Goal: Task Accomplishment & Management: Manage account settings

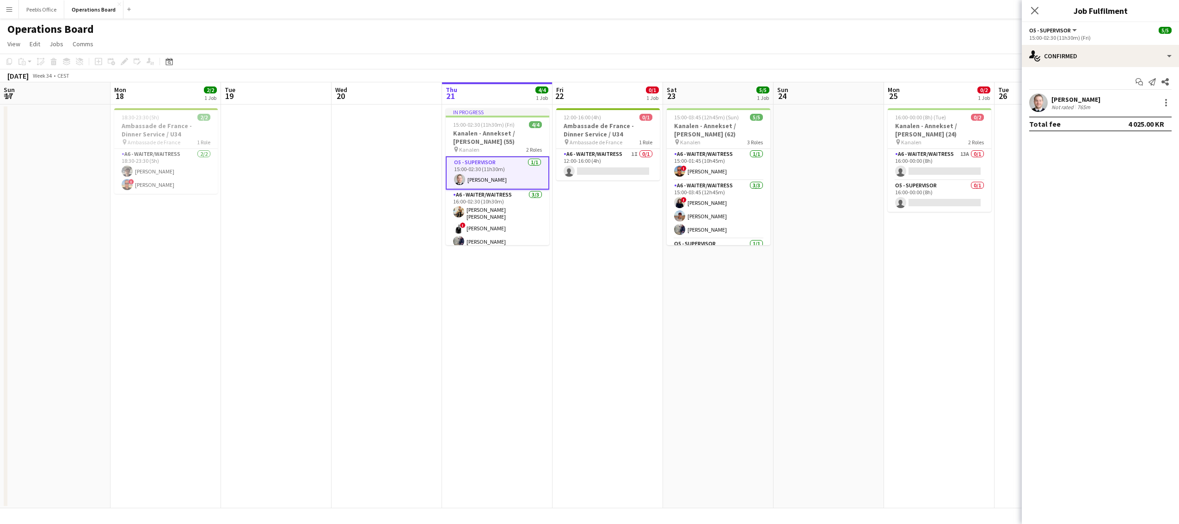
scroll to position [0, 266]
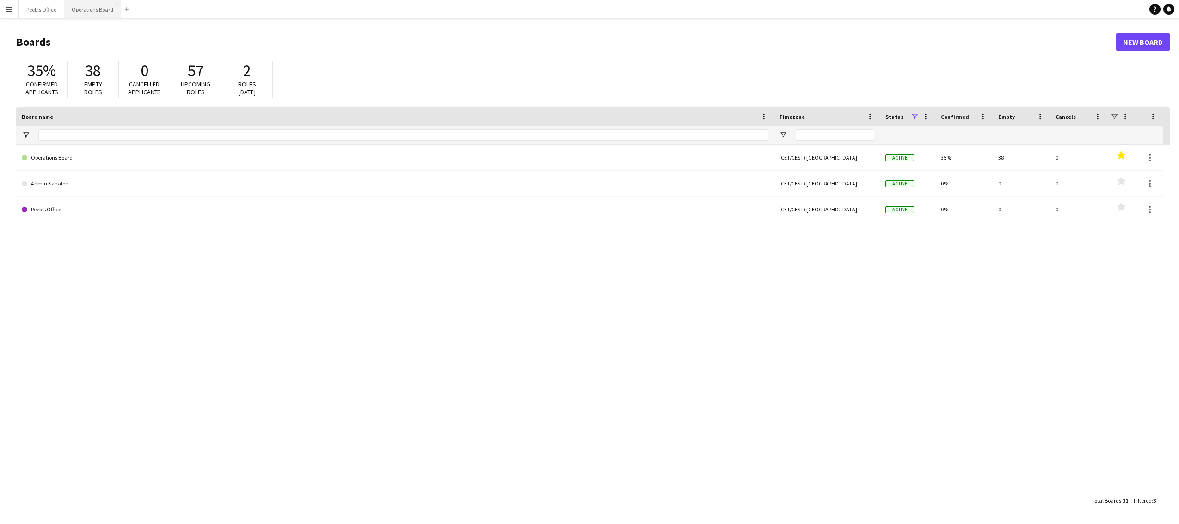
click at [95, 12] on button "Operations Board Close" at bounding box center [92, 9] width 57 height 18
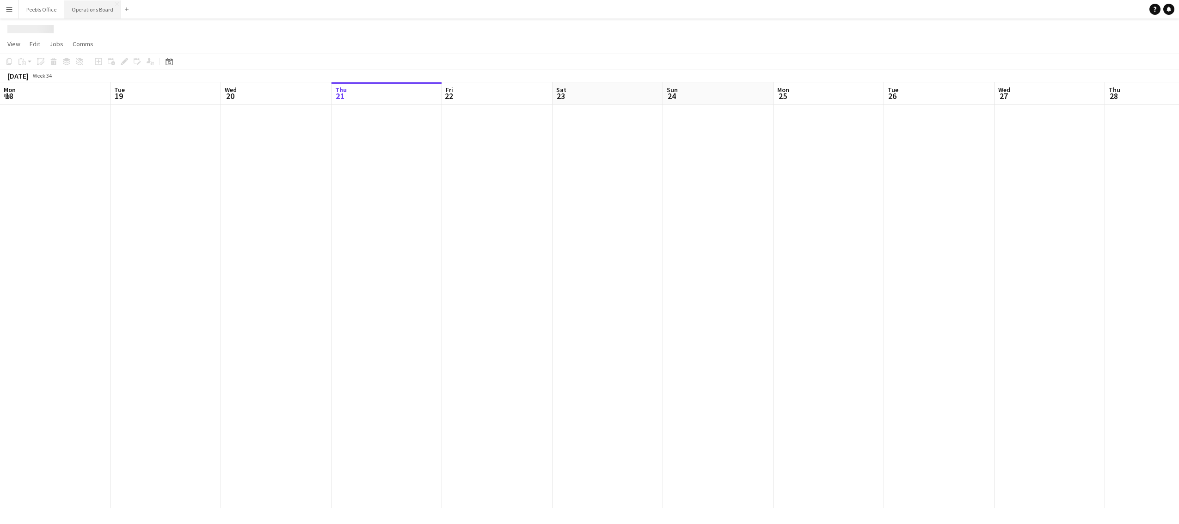
scroll to position [0, 221]
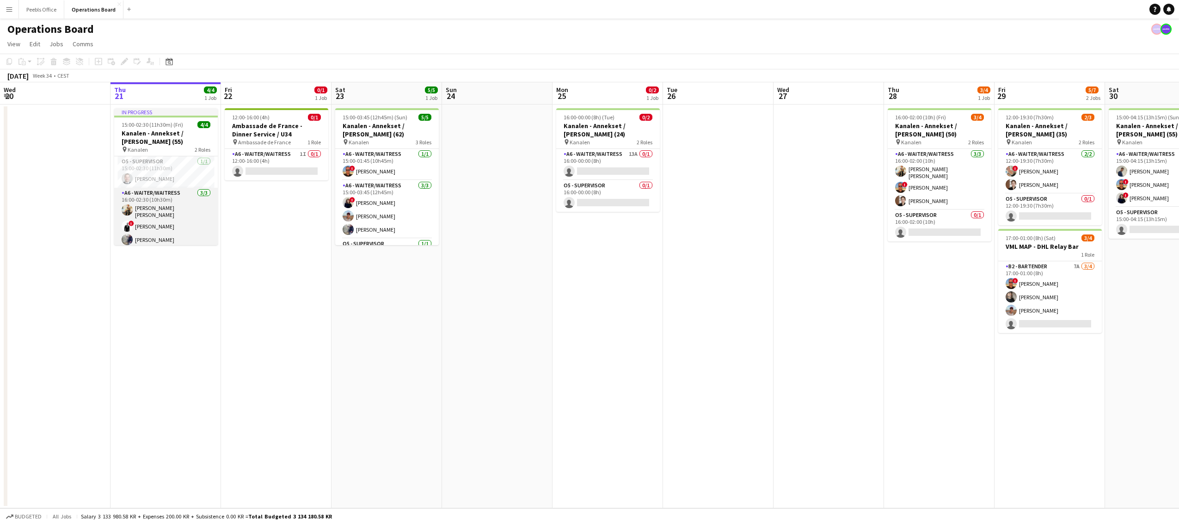
click at [164, 203] on app-card-role "A6 - WAITER/WAITRESS 3/3 16:00-02:30 (10h30m) Agnieszka Irena Chrzan Huttig ! M…" at bounding box center [166, 218] width 104 height 61
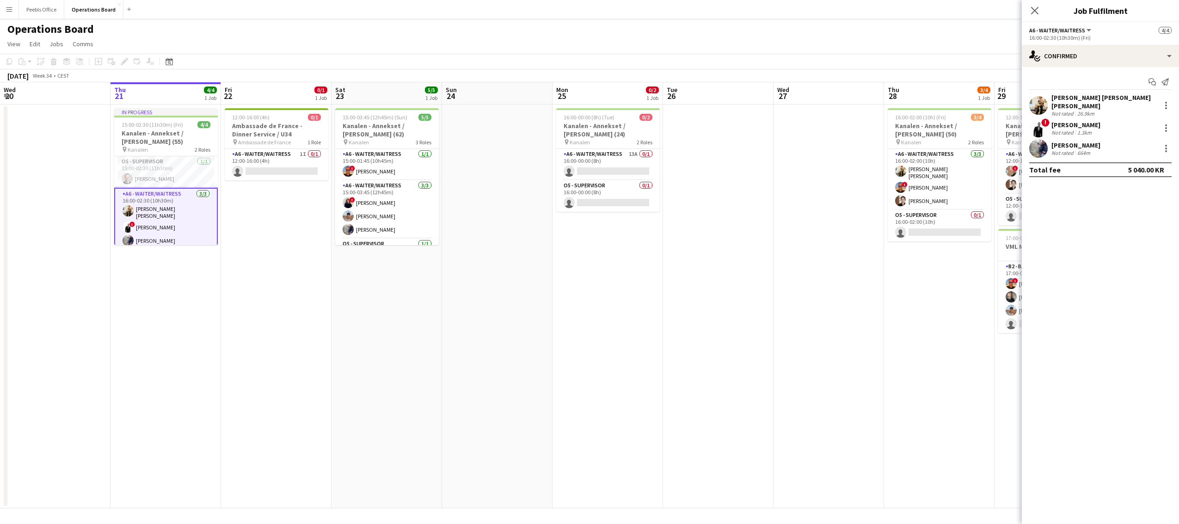
click at [265, 96] on app-board-header-date "Fri 22 0/1 1 Job" at bounding box center [276, 93] width 110 height 22
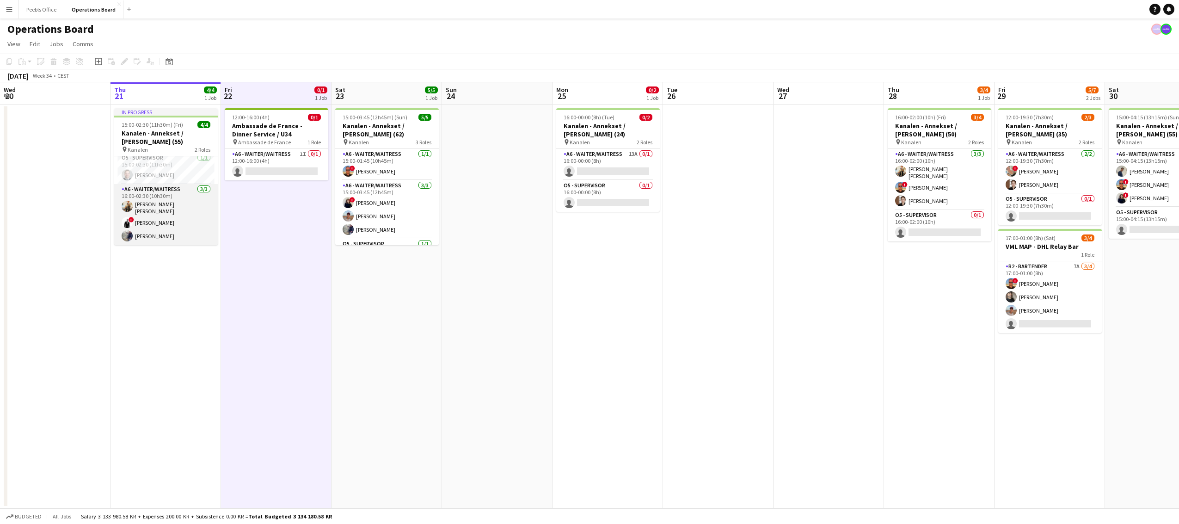
scroll to position [0, 0]
click at [1064, 328] on app-card-role "B2 - BARTENDER 7A 3/4 17:00-01:00 (8h) ! Patrick Dolan Ivan Ibarra Casper Holmb…" at bounding box center [1050, 297] width 104 height 72
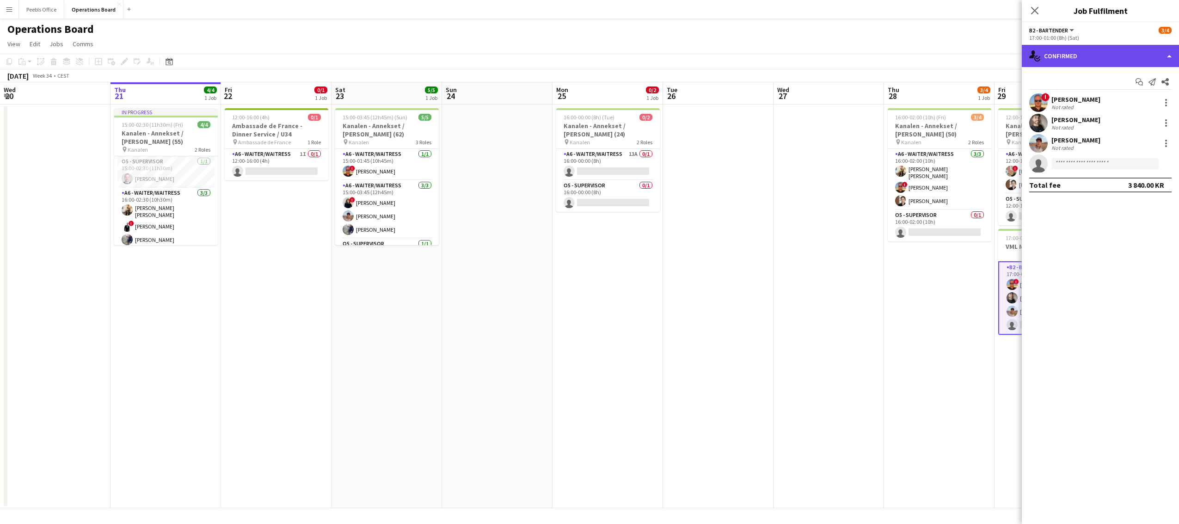
click at [1098, 60] on div "single-neutral-actions-check-2 Confirmed" at bounding box center [1100, 56] width 157 height 22
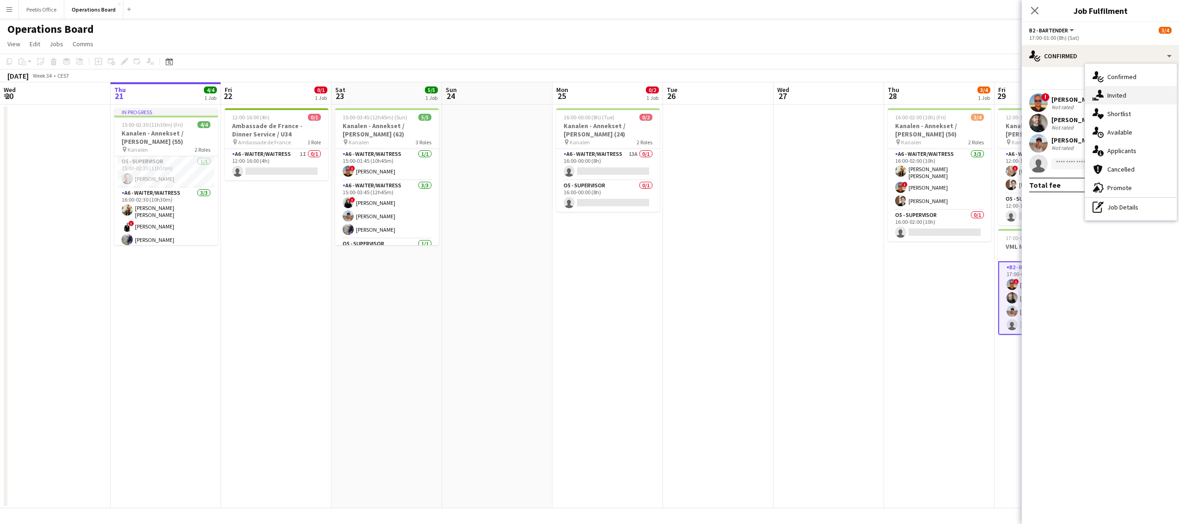
click at [1120, 104] on div "single-neutral-actions-share-1 Invited" at bounding box center [1131, 95] width 92 height 18
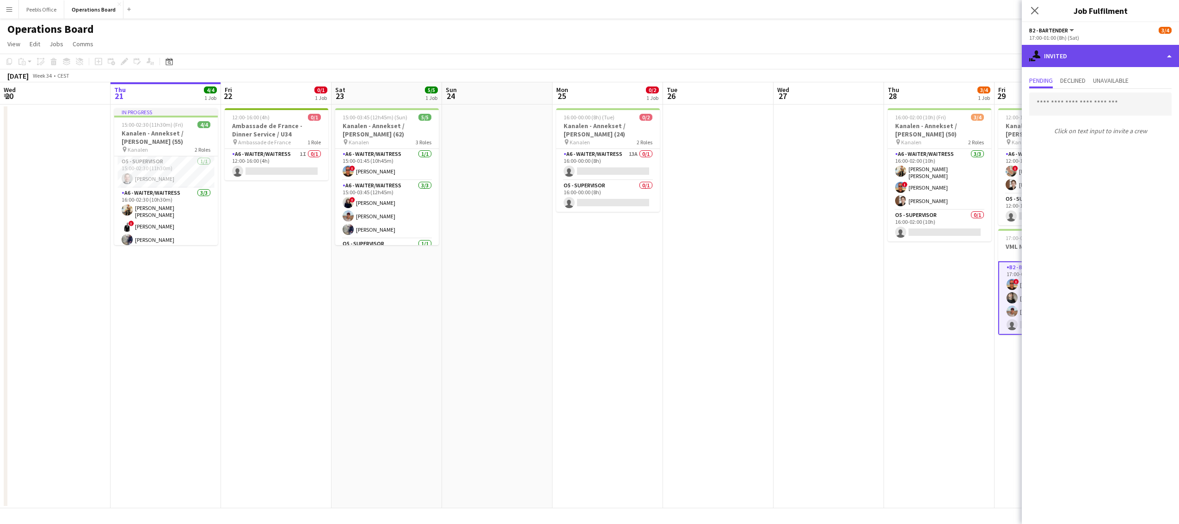
click at [1112, 58] on div "single-neutral-actions-share-1 Invited" at bounding box center [1100, 56] width 157 height 22
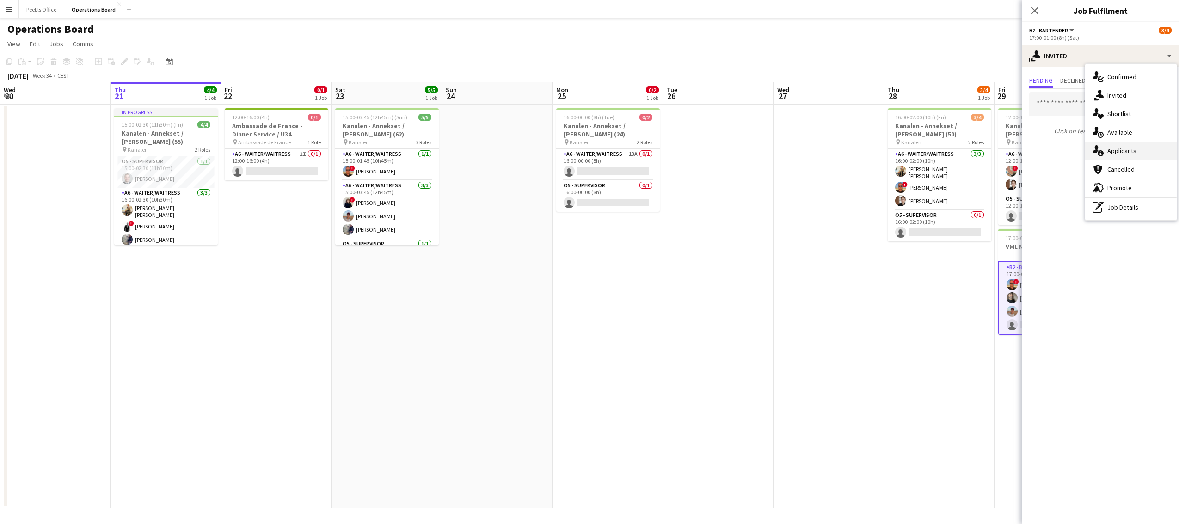
click at [1130, 150] on div "single-neutral-actions-information Applicants" at bounding box center [1131, 150] width 92 height 18
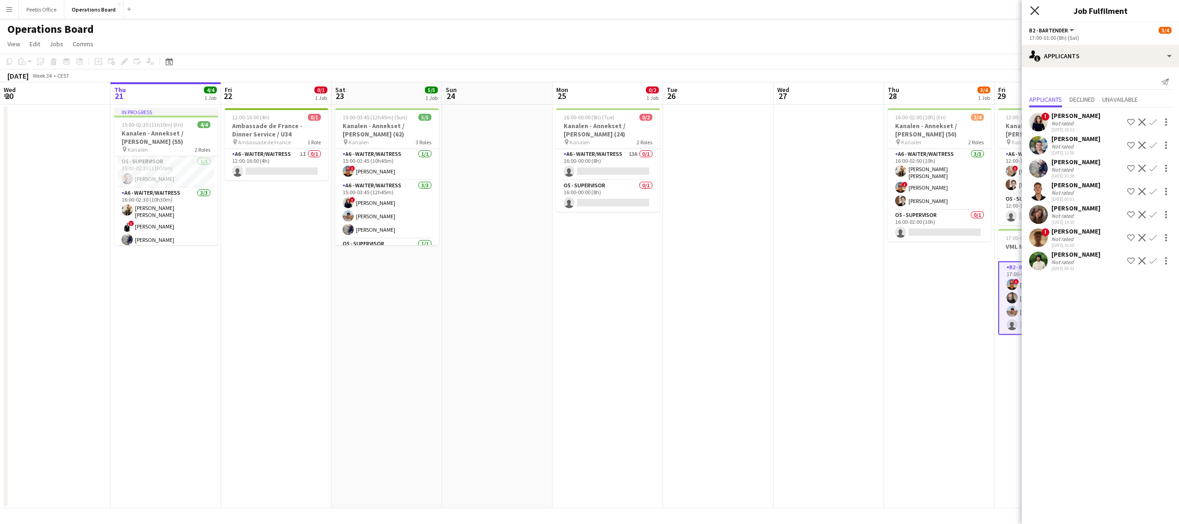
click at [1036, 12] on icon at bounding box center [1034, 10] width 9 height 9
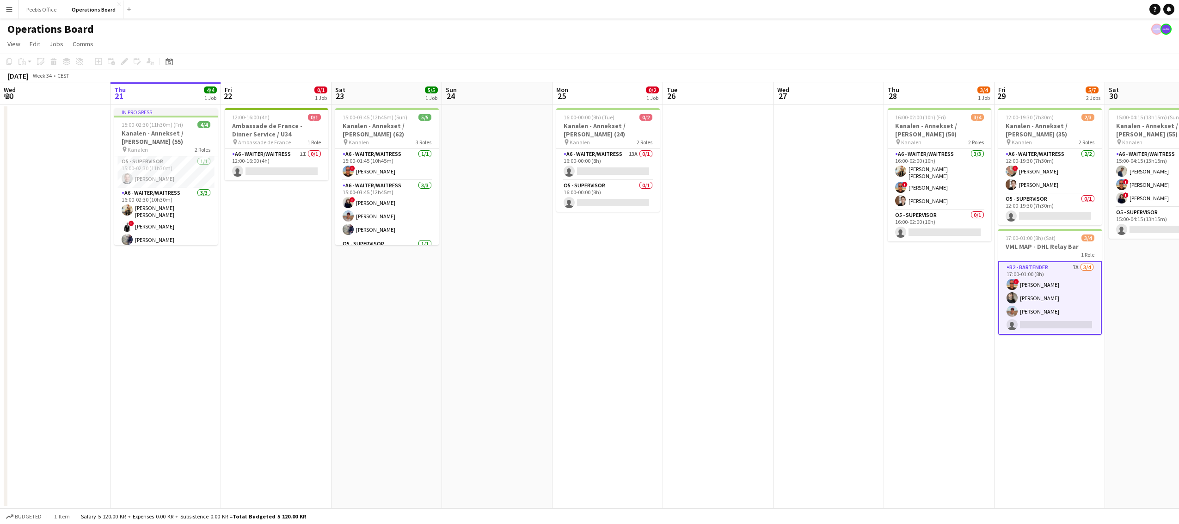
click at [1052, 379] on app-date-cell "12:00-19:30 (7h30m) 2/3 Kanalen - Annekset / Birgitte Fogelstrøm (35) pin Kanal…" at bounding box center [1049, 306] width 110 height 404
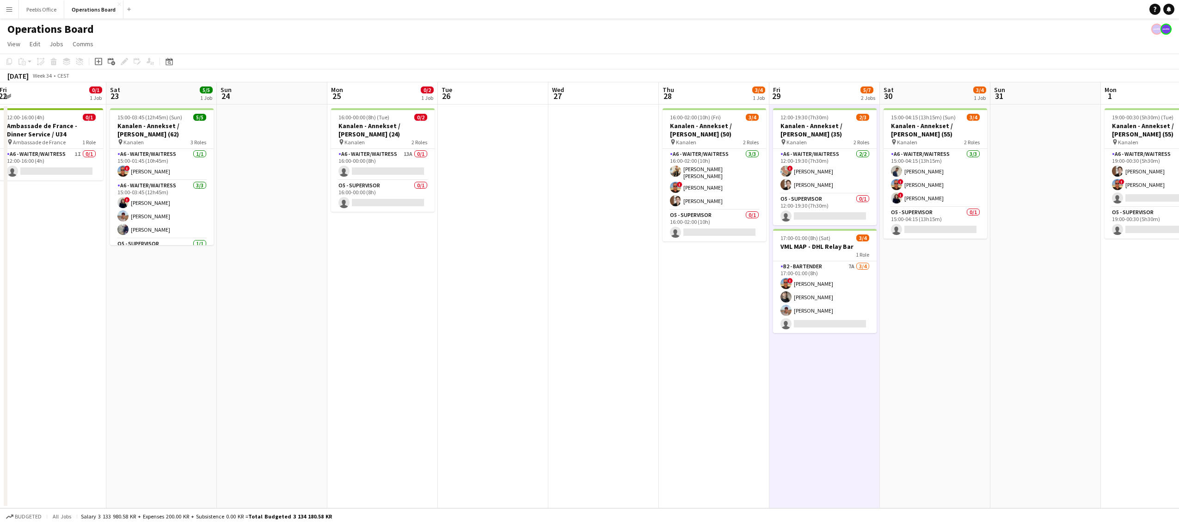
scroll to position [0, 336]
drag, startPoint x: 883, startPoint y: 385, endPoint x: 658, endPoint y: 404, distance: 225.9
click at [658, 404] on app-calendar-viewport "Tue 19 Wed 20 Thu 21 4/4 1 Job Fri 22 0/1 1 Job Sat 23 5/5 1 Job Sun 24 Mon 25 …" at bounding box center [589, 295] width 1179 height 426
click at [942, 262] on app-date-cell "15:00-04:15 (13h15m) (Sun) 3/4 Kanalen - Annekset / Laura Senika (55) pin Kanal…" at bounding box center [935, 306] width 110 height 404
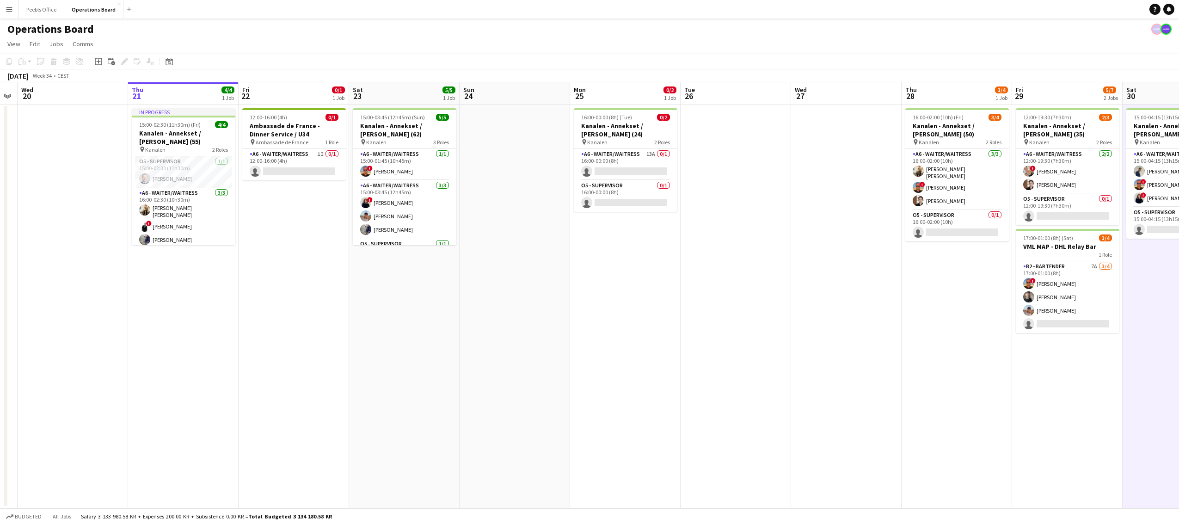
scroll to position [0, 188]
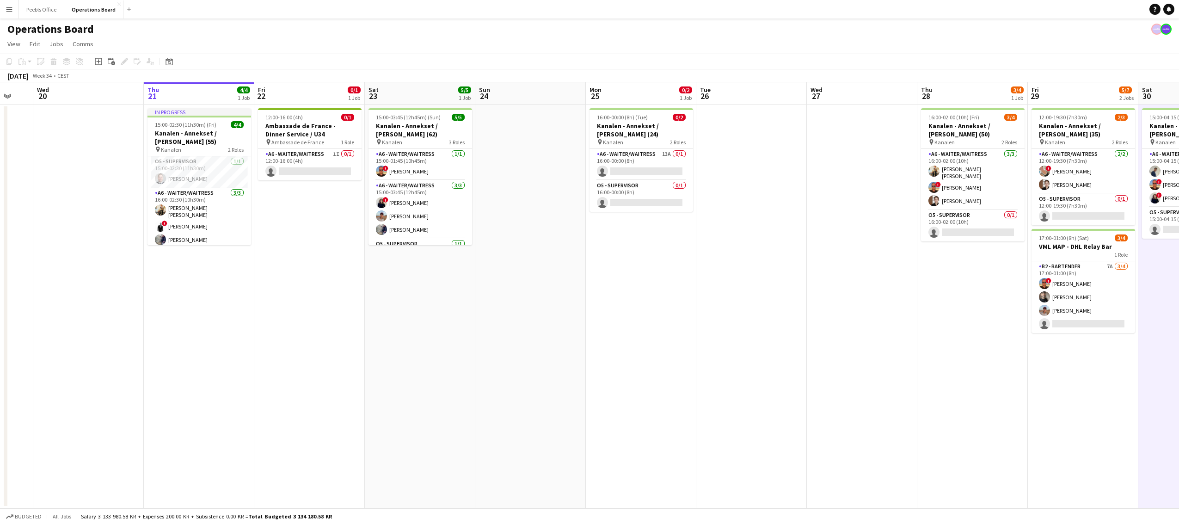
drag, startPoint x: 505, startPoint y: 346, endPoint x: 764, endPoint y: 346, distance: 258.4
click at [764, 346] on app-calendar-viewport "Mon 18 2/2 1 Job Tue 19 Wed 20 Thu 21 4/4 1 Job Fri 22 0/1 1 Job Sat 23 5/5 1 J…" at bounding box center [589, 295] width 1179 height 426
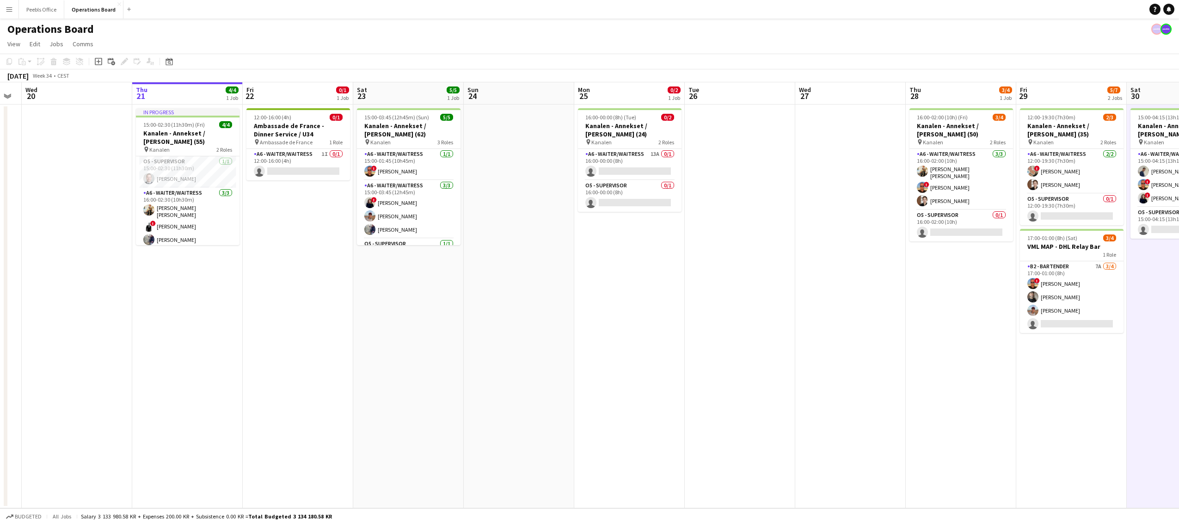
scroll to position [0, 201]
drag, startPoint x: 180, startPoint y: 142, endPoint x: 167, endPoint y: 140, distance: 13.1
click at [167, 140] on app-calendar-viewport "Mon 18 2/2 1 Job Tue 19 Wed 20 Thu 21 4/4 1 Job Fri 22 0/1 1 Job Sat 23 5/5 1 J…" at bounding box center [589, 295] width 1179 height 426
click at [312, 248] on app-date-cell "12:00-16:00 (4h) 0/1 Ambassade de France - Dinner Service / U34 pin Ambassade d…" at bounding box center [296, 306] width 110 height 404
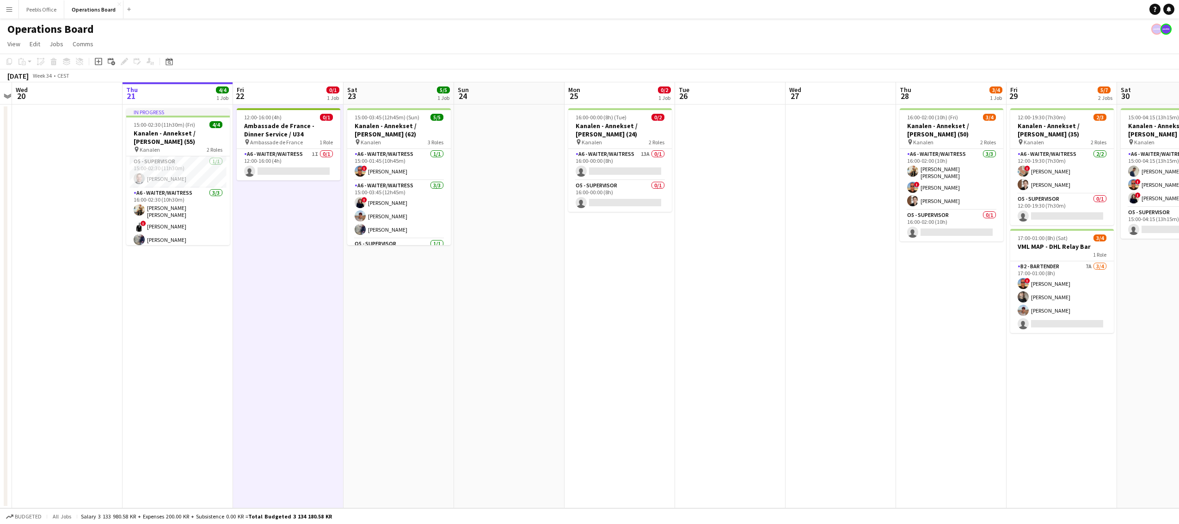
scroll to position [0, 212]
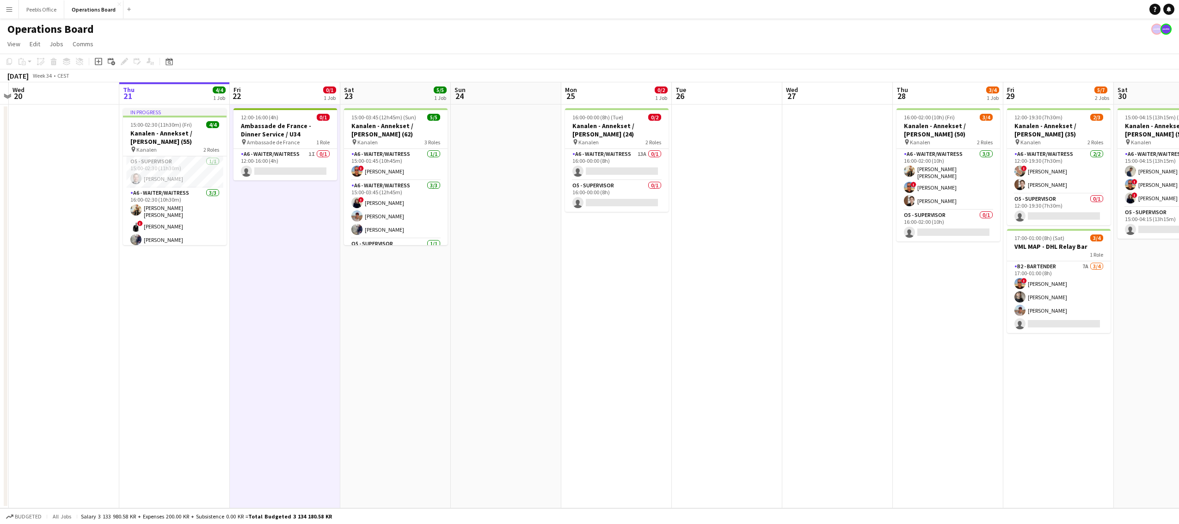
drag, startPoint x: 214, startPoint y: 133, endPoint x: 202, endPoint y: 133, distance: 11.6
click at [202, 133] on app-calendar-viewport "Mon 18 2/2 1 Job Tue 19 Wed 20 Thu 21 4/4 1 Job Fri 22 0/1 1 Job Sat 23 5/5 1 J…" at bounding box center [589, 295] width 1179 height 426
click at [489, 352] on app-date-cell at bounding box center [506, 306] width 110 height 404
